Goal: Obtain resource: Obtain resource

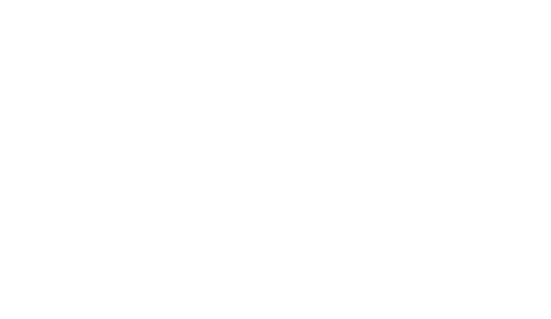
click at [170, 0] on html at bounding box center [275, 0] width 551 height 0
click at [352, 0] on html at bounding box center [275, 0] width 551 height 0
click at [363, 0] on html at bounding box center [275, 0] width 551 height 0
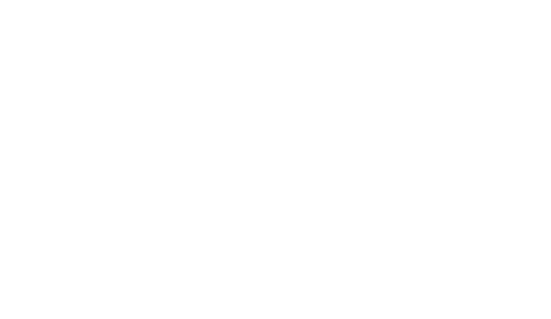
click at [363, 0] on html at bounding box center [275, 0] width 551 height 0
click at [459, 0] on html at bounding box center [275, 0] width 551 height 0
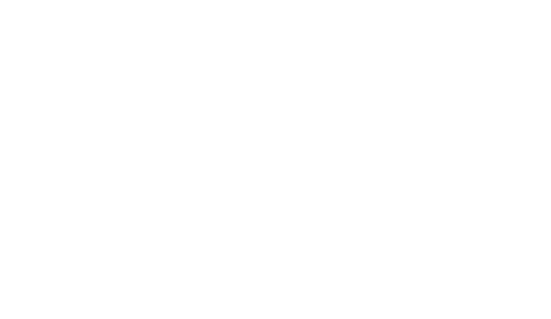
click at [459, 0] on html at bounding box center [275, 0] width 551 height 0
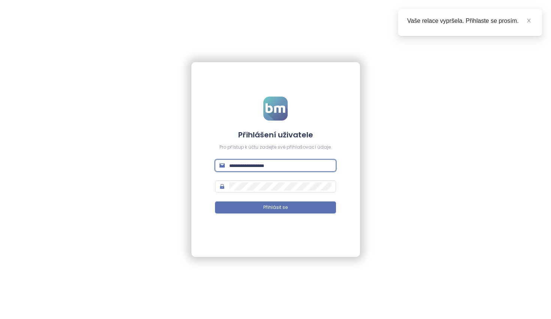
type input "**********"
click at [275, 207] on button "Přihlásit se" at bounding box center [275, 207] width 121 height 12
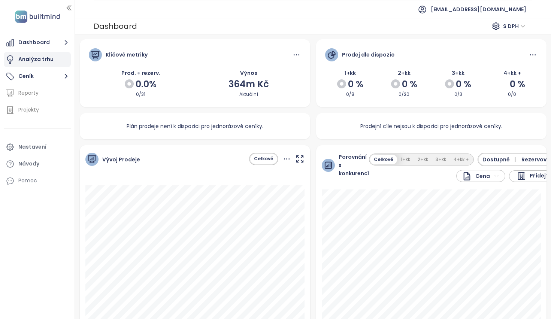
click at [44, 61] on div "Analýza trhu" at bounding box center [35, 59] width 35 height 9
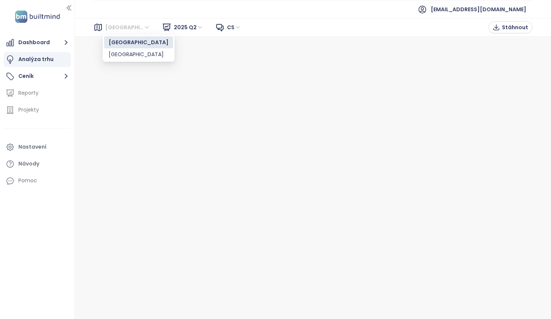
click at [122, 27] on span "[GEOGRAPHIC_DATA]" at bounding box center [127, 27] width 45 height 11
click at [118, 56] on div "[GEOGRAPHIC_DATA]" at bounding box center [139, 54] width 60 height 8
click at [518, 27] on span "Stáhnout" at bounding box center [515, 27] width 26 height 8
click at [512, 28] on span "Stáhnout" at bounding box center [515, 27] width 26 height 8
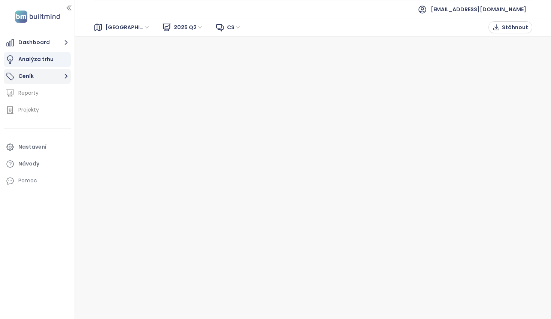
click at [35, 77] on button "Ceník" at bounding box center [37, 76] width 67 height 15
